Goal: Contribute content: Contribute content

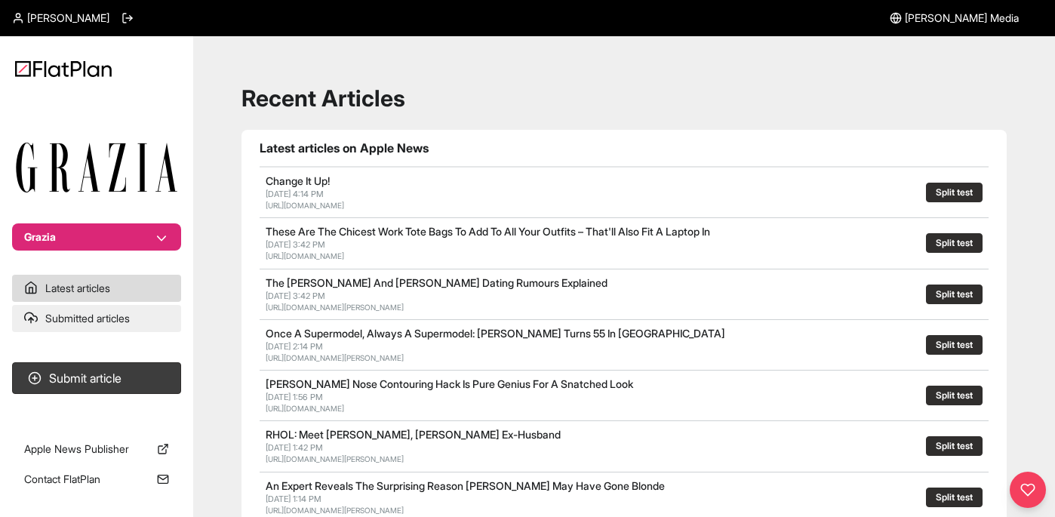
click at [109, 321] on link "Submitted articles" at bounding box center [96, 318] width 169 height 27
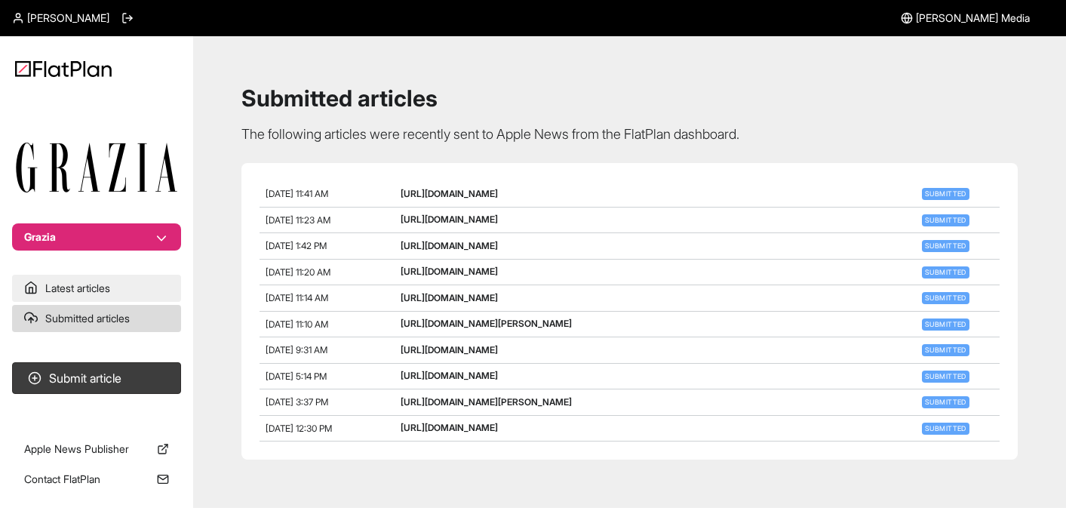
click at [106, 299] on link "Latest articles" at bounding box center [96, 288] width 169 height 27
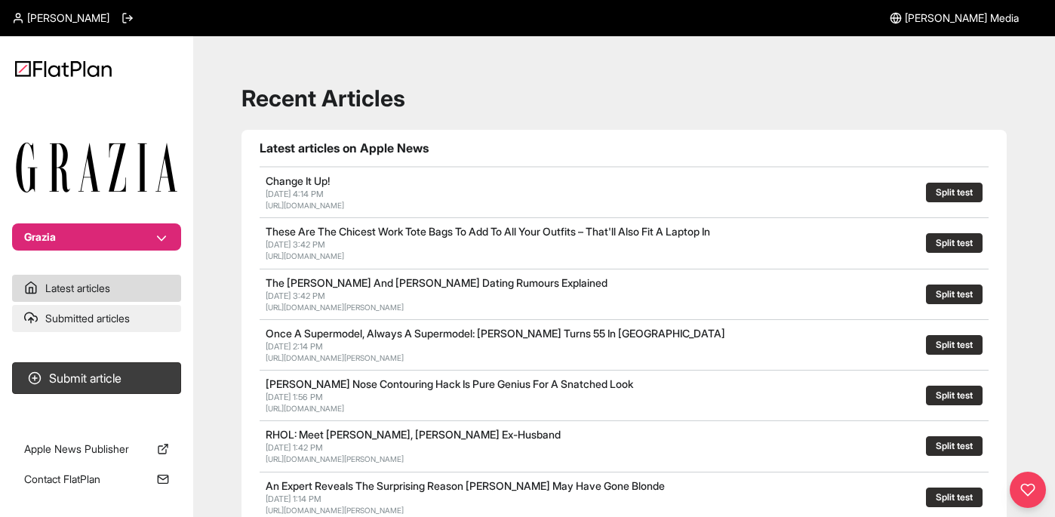
click at [100, 324] on link "Submitted articles" at bounding box center [96, 318] width 169 height 27
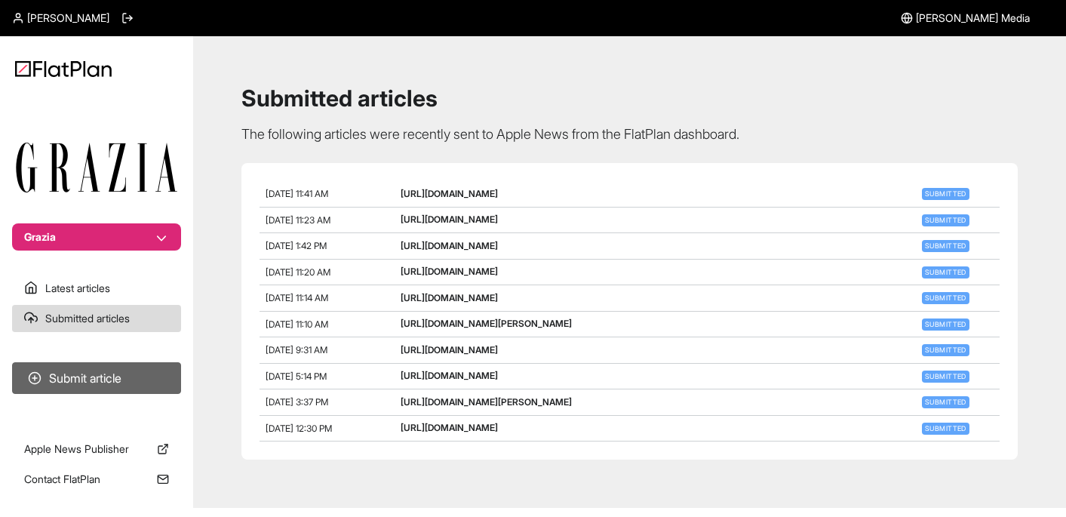
click at [130, 383] on button "Submit article" at bounding box center [96, 378] width 169 height 32
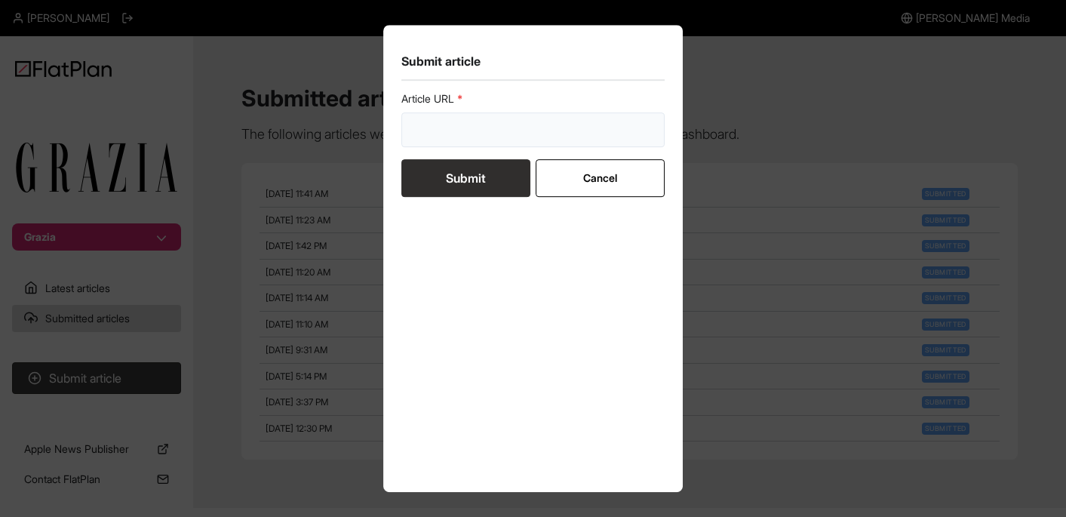
click at [501, 139] on input "url" at bounding box center [533, 129] width 264 height 35
paste input "[URL][DOMAIN_NAME]"
type input "[URL][DOMAIN_NAME]"
click at [492, 180] on button "Submit" at bounding box center [465, 178] width 129 height 38
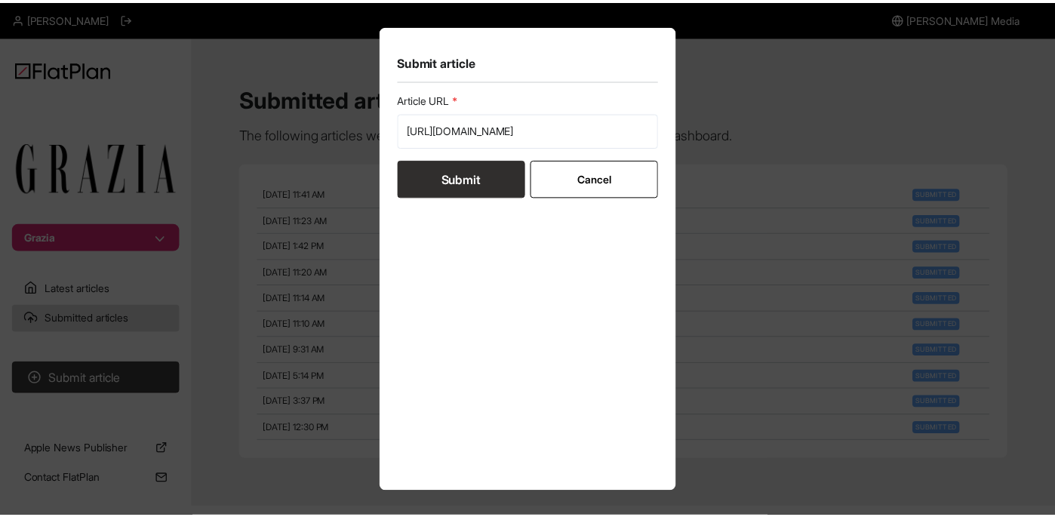
scroll to position [0, 0]
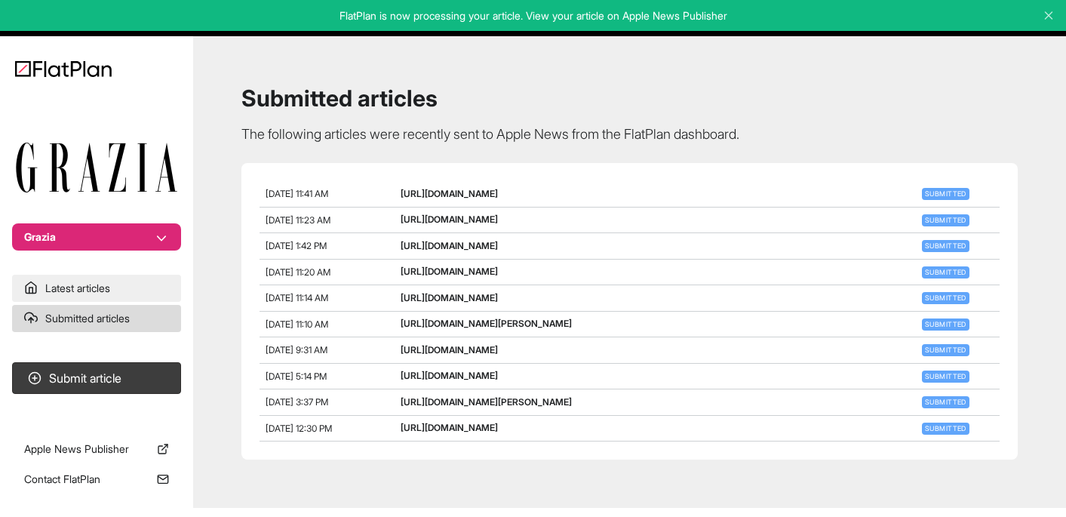
click at [65, 294] on link "Latest articles" at bounding box center [96, 288] width 169 height 27
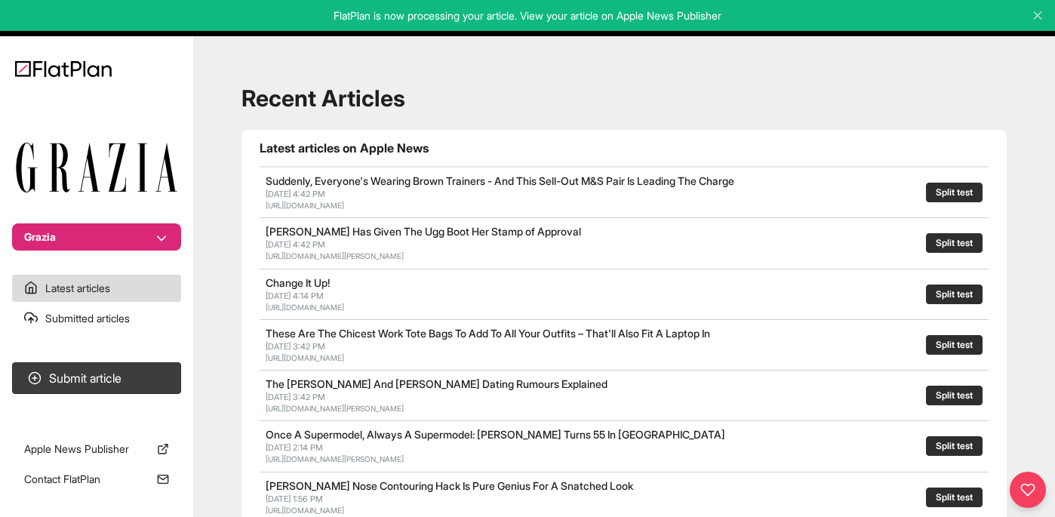
scroll to position [456, 0]
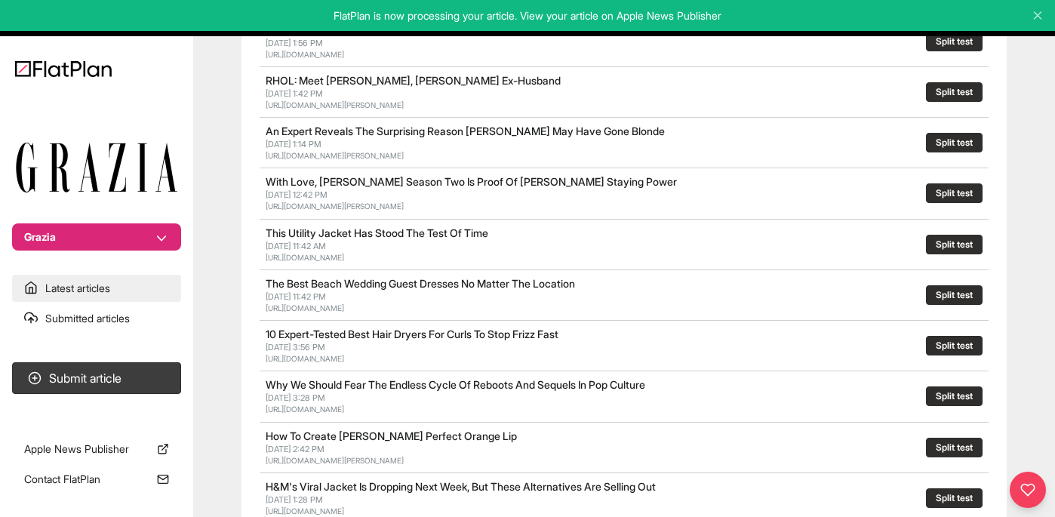
click at [127, 288] on link "Latest articles" at bounding box center [96, 288] width 169 height 27
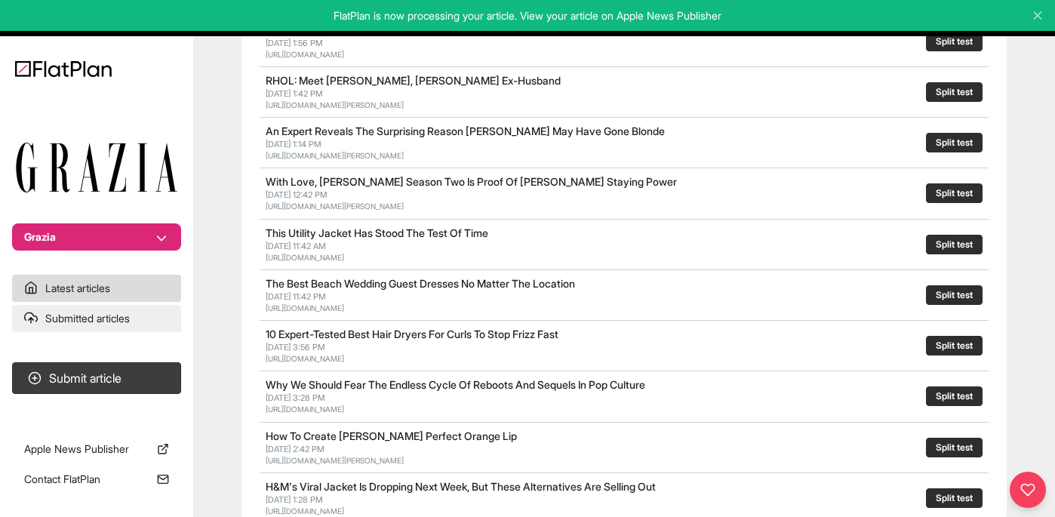
click at [119, 318] on link "Submitted articles" at bounding box center [96, 318] width 169 height 27
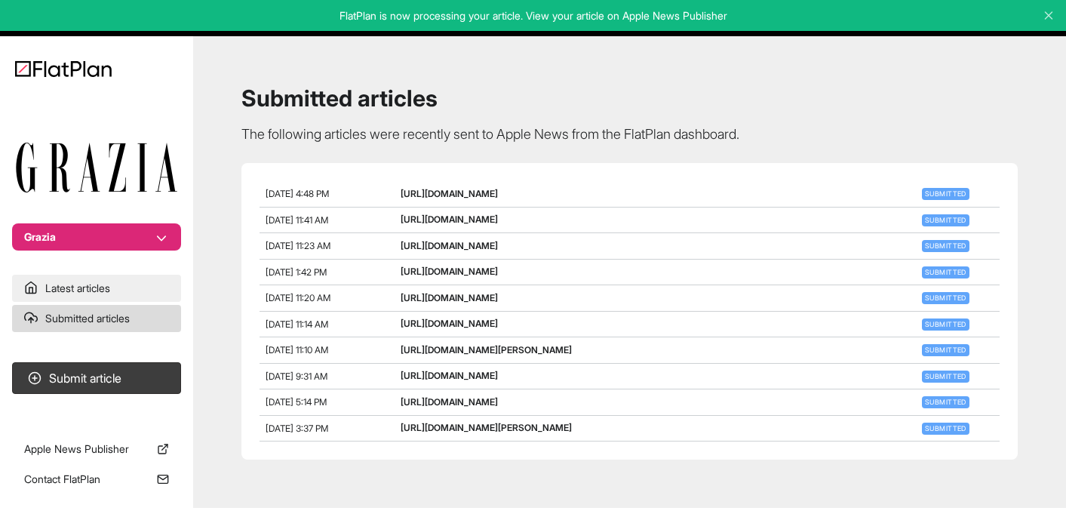
click at [121, 277] on link "Latest articles" at bounding box center [96, 288] width 169 height 27
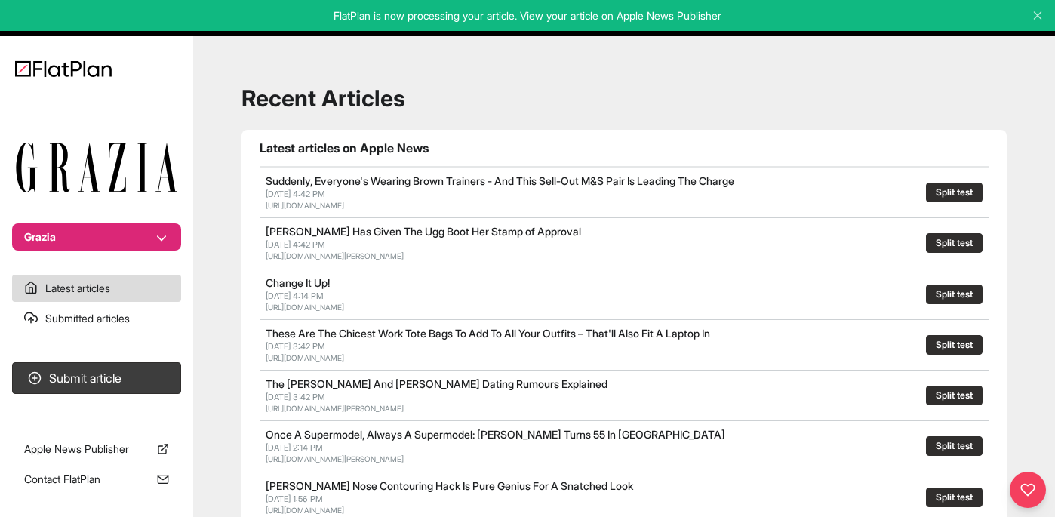
scroll to position [456, 0]
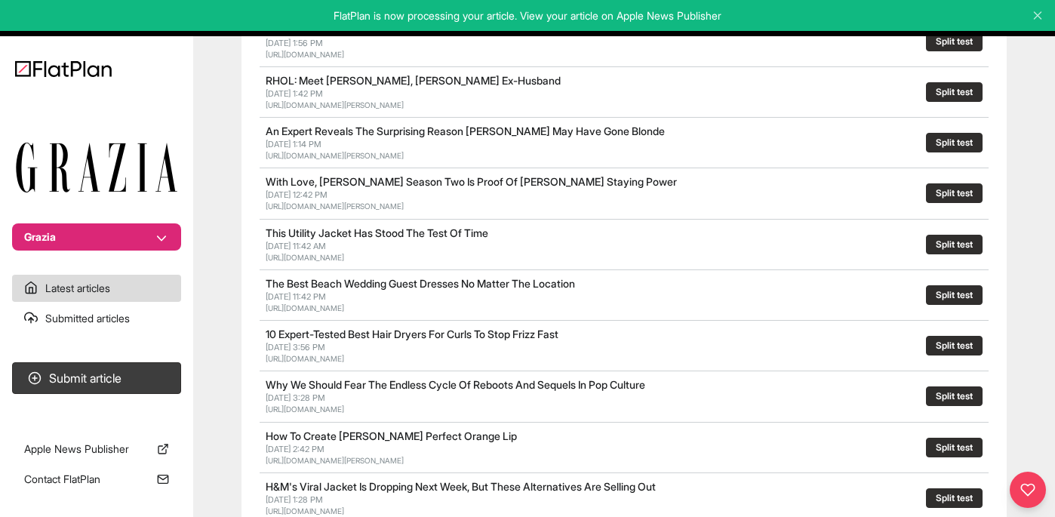
click at [435, 227] on link "This Utility Jacket Has Stood The Test Of Time" at bounding box center [377, 232] width 223 height 13
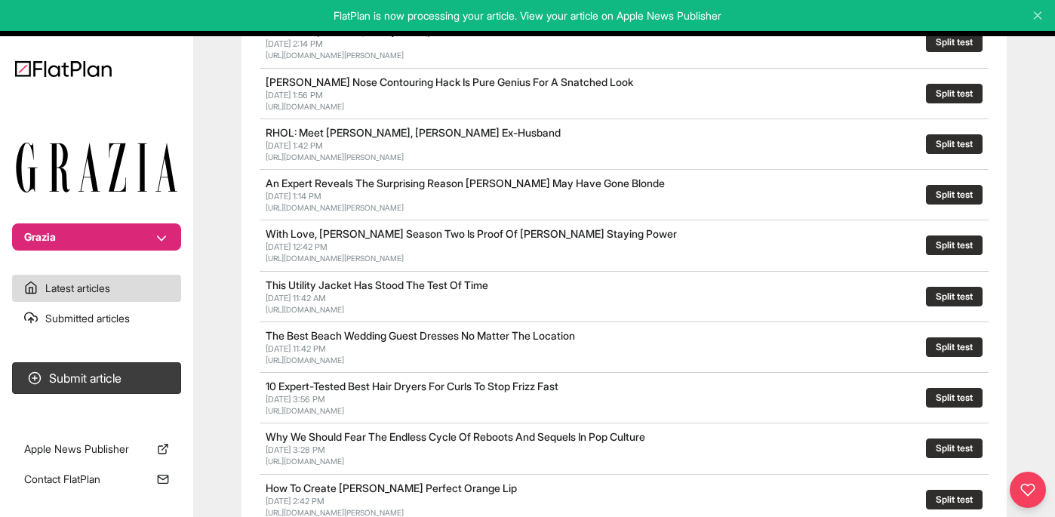
scroll to position [404, 0]
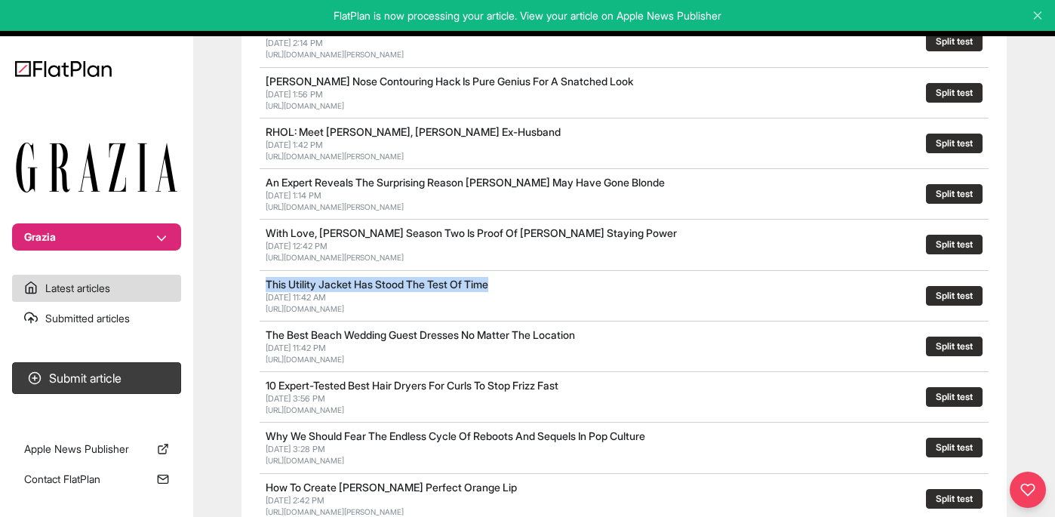
drag, startPoint x: 511, startPoint y: 284, endPoint x: 256, endPoint y: 278, distance: 255.8
click at [256, 278] on section "Latest articles on Apple News Suddenly, Everyone's Wearing Brown Trainers - And…" at bounding box center [623, 260] width 765 height 1070
copy link "This Utility Jacket Has Stood The Test Of Time"
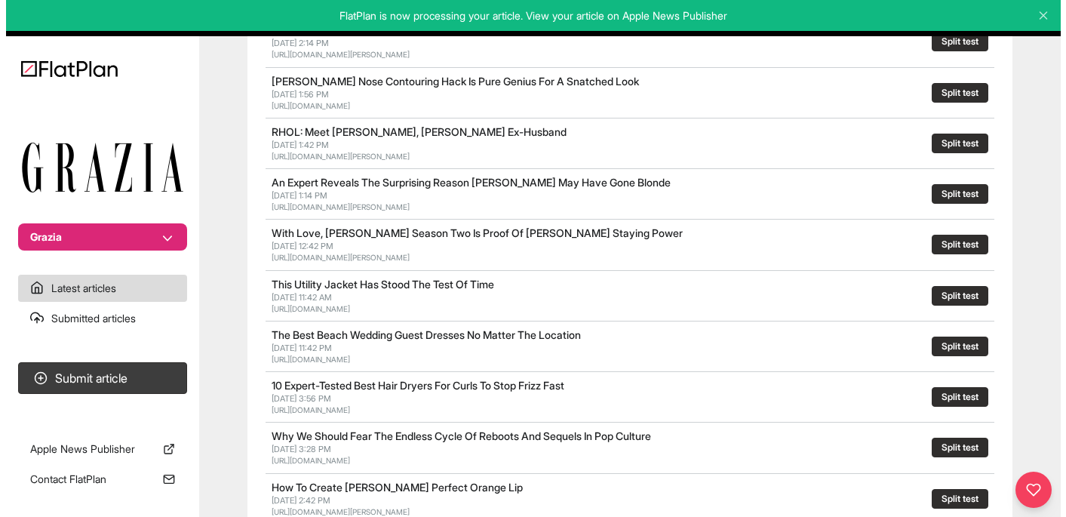
scroll to position [0, 0]
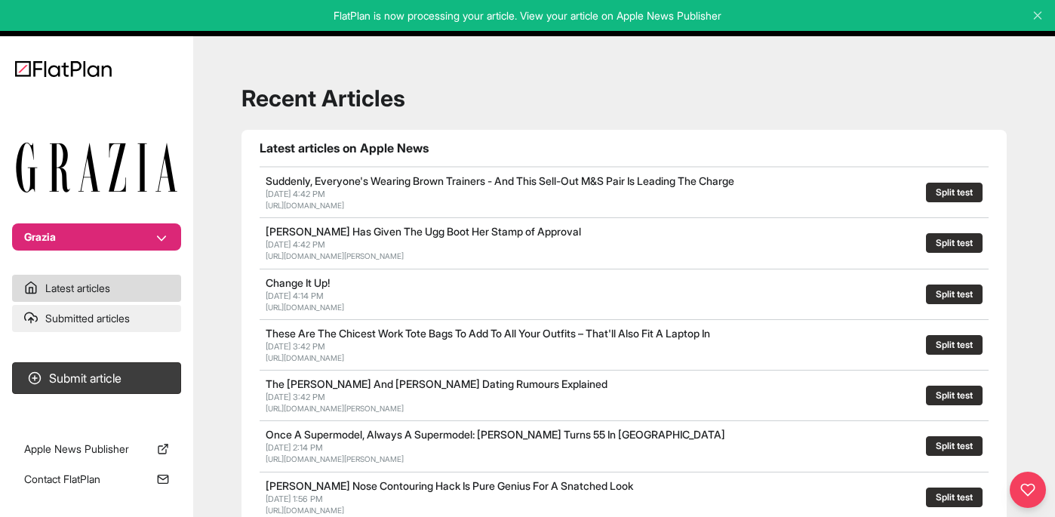
click at [102, 318] on link "Submitted articles" at bounding box center [96, 318] width 169 height 27
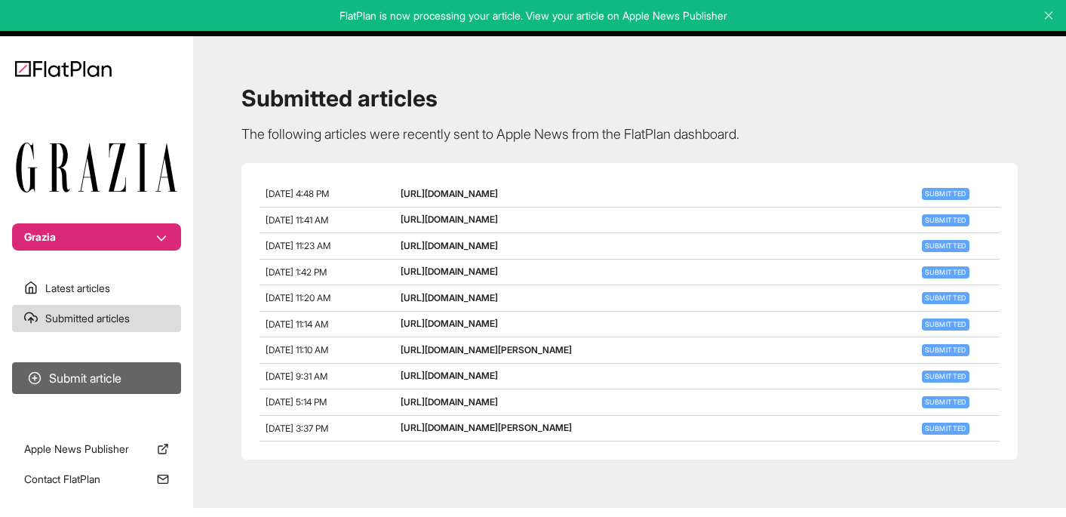
click at [130, 373] on button "Submit article" at bounding box center [96, 378] width 169 height 32
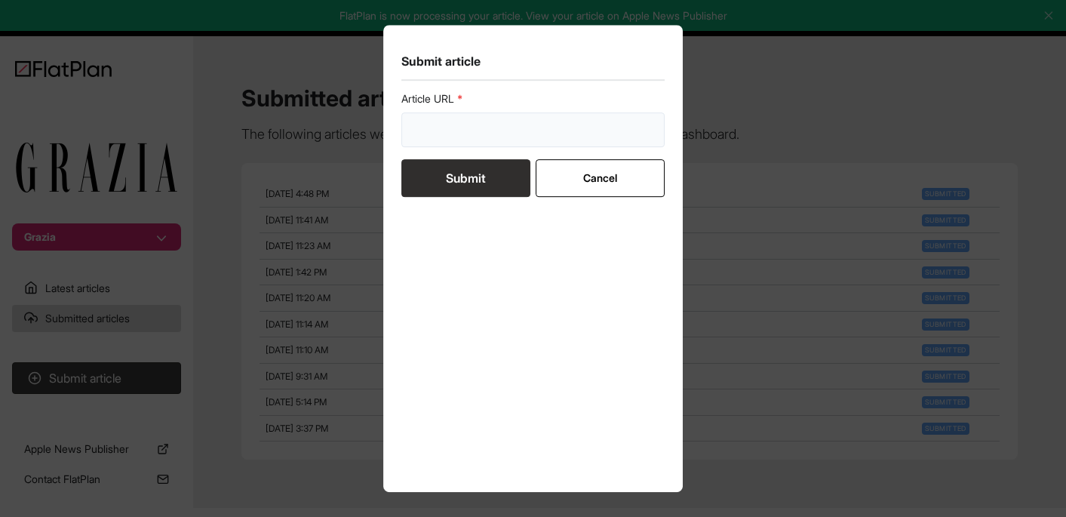
click at [506, 115] on input "url" at bounding box center [533, 129] width 264 height 35
paste input "[URL][DOMAIN_NAME]"
type input "[URL][DOMAIN_NAME]"
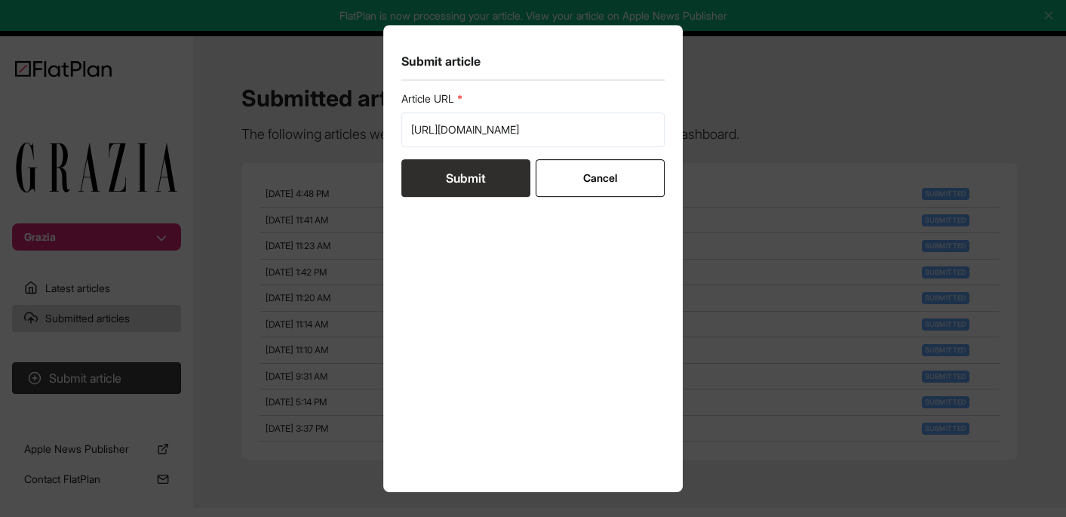
click at [456, 183] on button "Submit" at bounding box center [465, 178] width 129 height 38
